Goal: Information Seeking & Learning: Learn about a topic

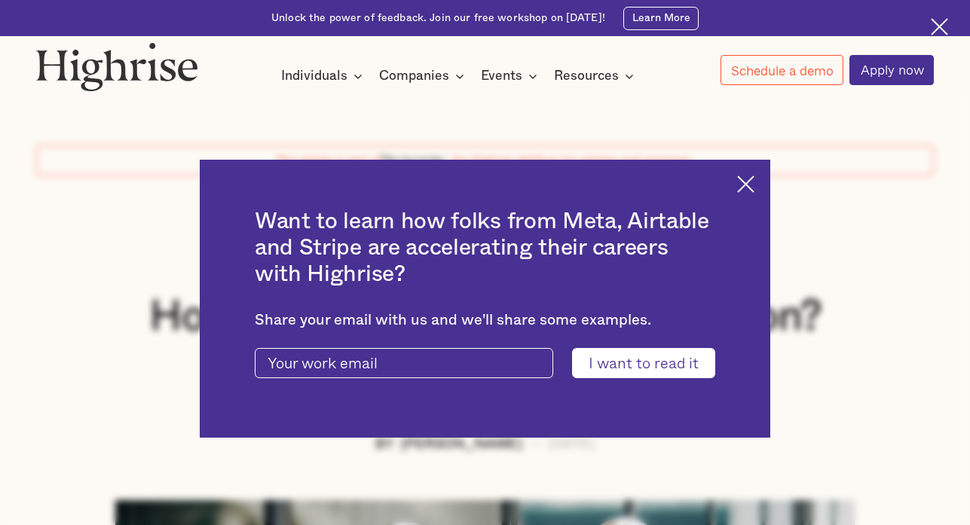
click at [763, 152] on div "Want to learn how folks from Meta, Airtable and Stripe are accelerating their c…" at bounding box center [485, 298] width 970 height 525
click at [754, 178] on img at bounding box center [745, 184] width 17 height 17
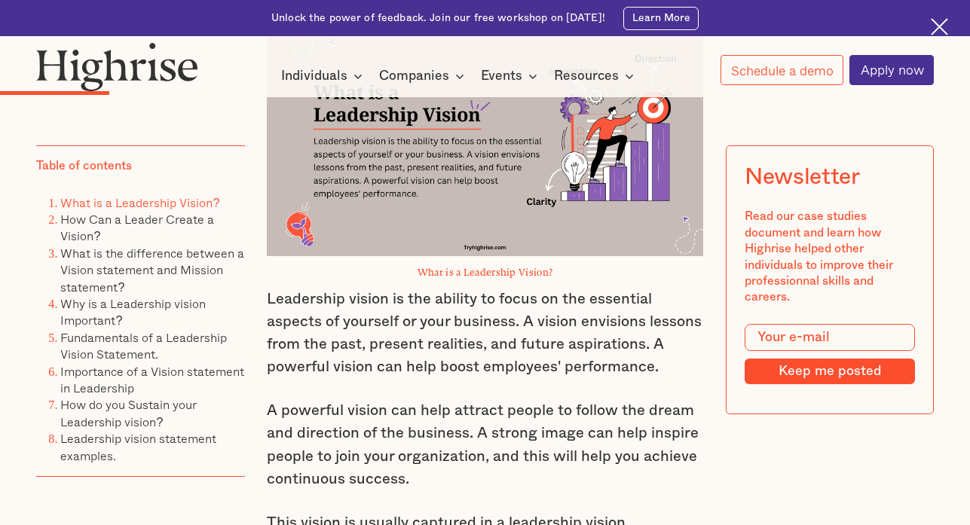
scroll to position [1886, 0]
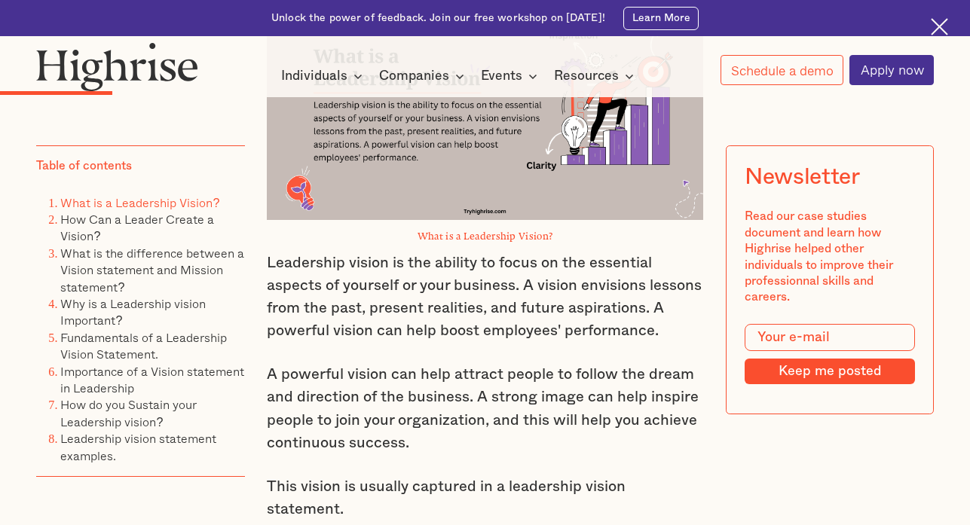
click at [267, 363] on p "A powerful vision can help attract people to follow the dream and direction of …" at bounding box center [484, 408] width 435 height 91
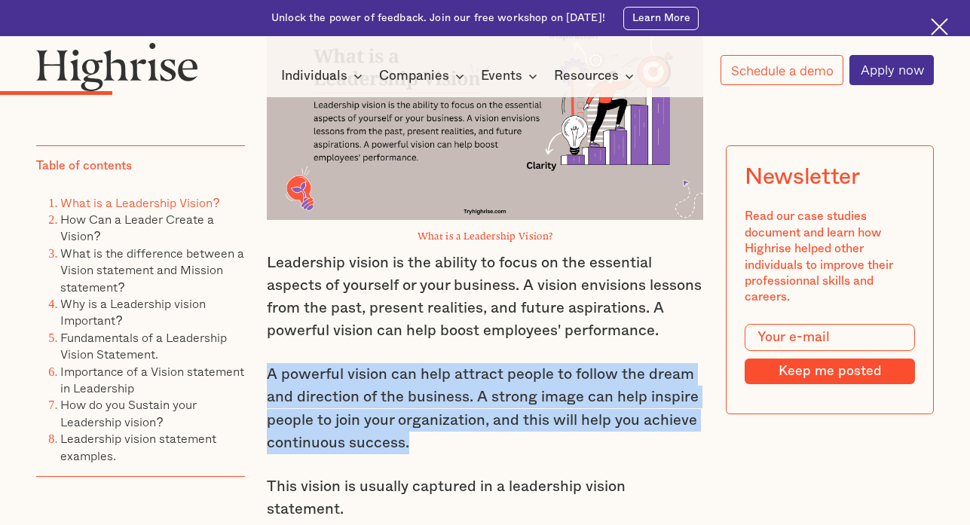
drag, startPoint x: 265, startPoint y: 358, endPoint x: 421, endPoint y: 425, distance: 169.8
click at [421, 425] on p "A powerful vision can help attract people to follow the dream and direction of …" at bounding box center [484, 408] width 435 height 91
drag, startPoint x: 433, startPoint y: 386, endPoint x: 477, endPoint y: 382, distance: 43.9
click at [477, 382] on p "A powerful vision can help attract people to follow the dream and direction of …" at bounding box center [484, 408] width 435 height 91
drag, startPoint x: 264, startPoint y: 361, endPoint x: 442, endPoint y: 430, distance: 191.5
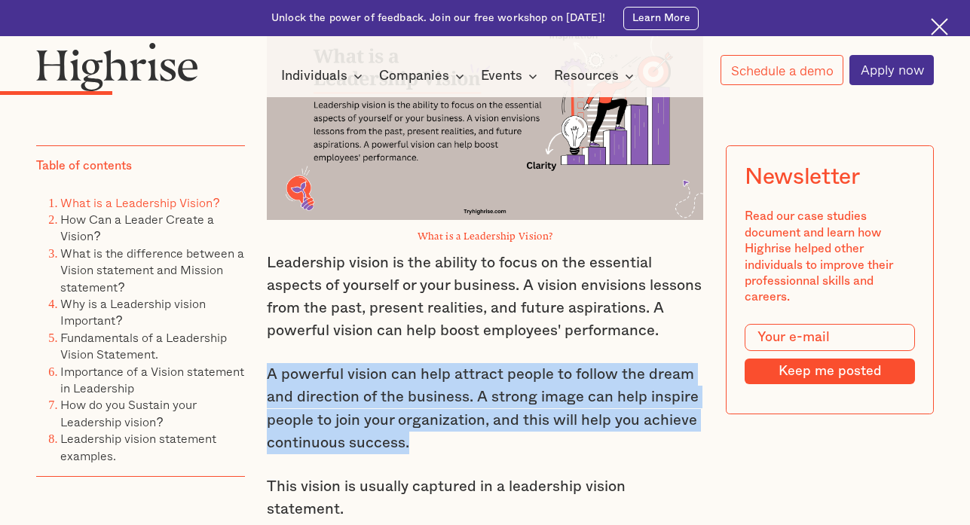
click at [442, 430] on p "A powerful vision can help attract people to follow the dream and direction of …" at bounding box center [484, 408] width 435 height 91
copy p "A powerful vision can help attract people to follow the dream and direction of …"
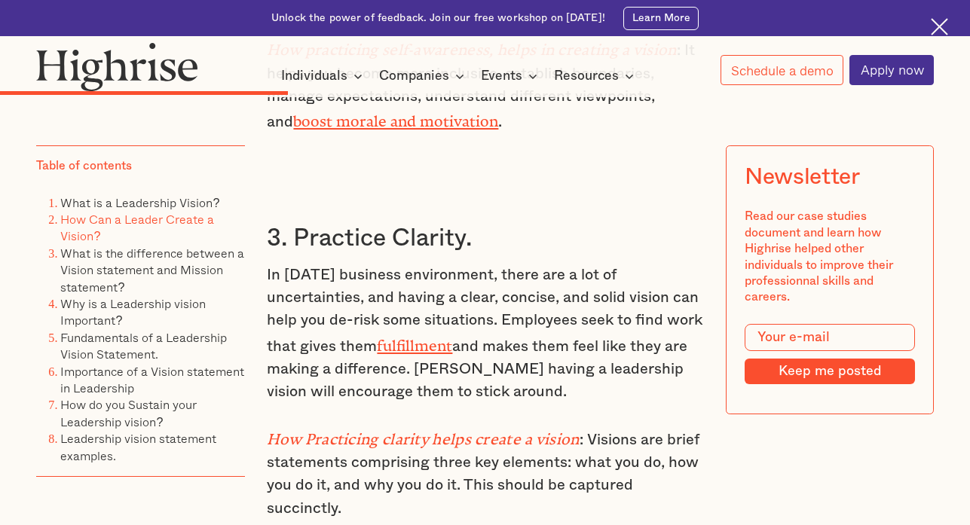
scroll to position [3717, 0]
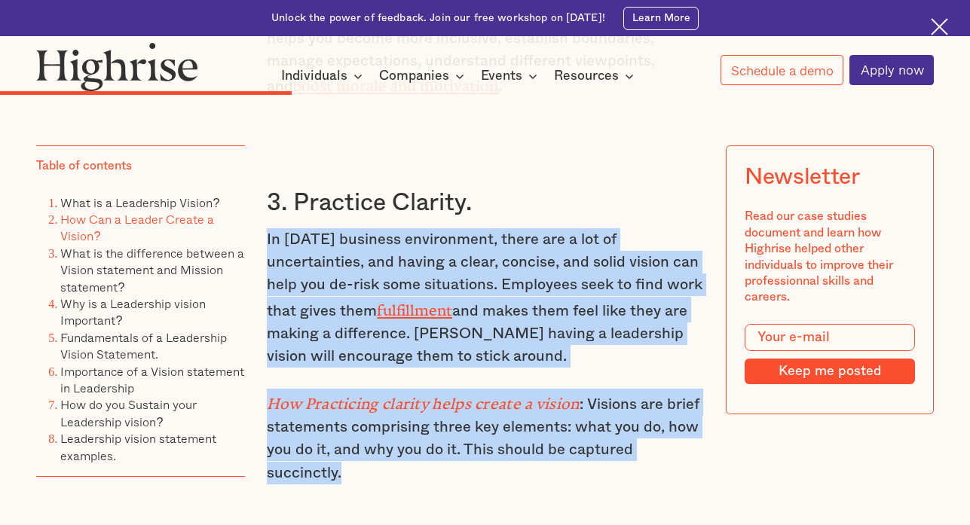
drag, startPoint x: 262, startPoint y: 176, endPoint x: 656, endPoint y: 411, distance: 458.4
copy div "In today's business environment, there are a lot of uncertainties, and having a…"
